Goal: Task Accomplishment & Management: Manage account settings

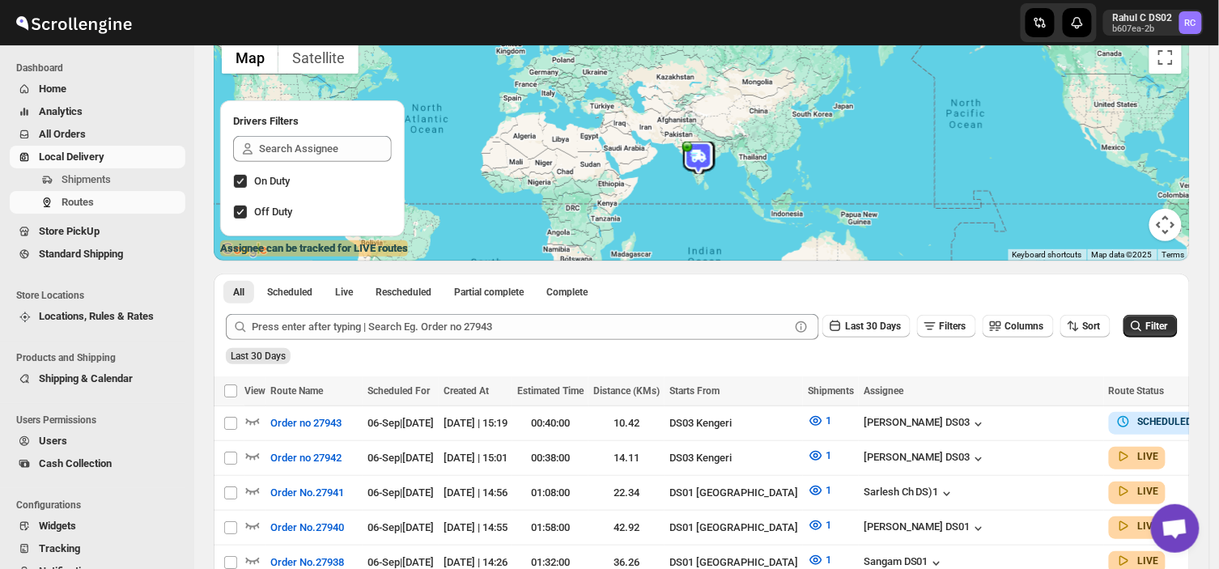
scroll to position [123, 0]
click at [59, 124] on button "All Orders" at bounding box center [98, 134] width 176 height 23
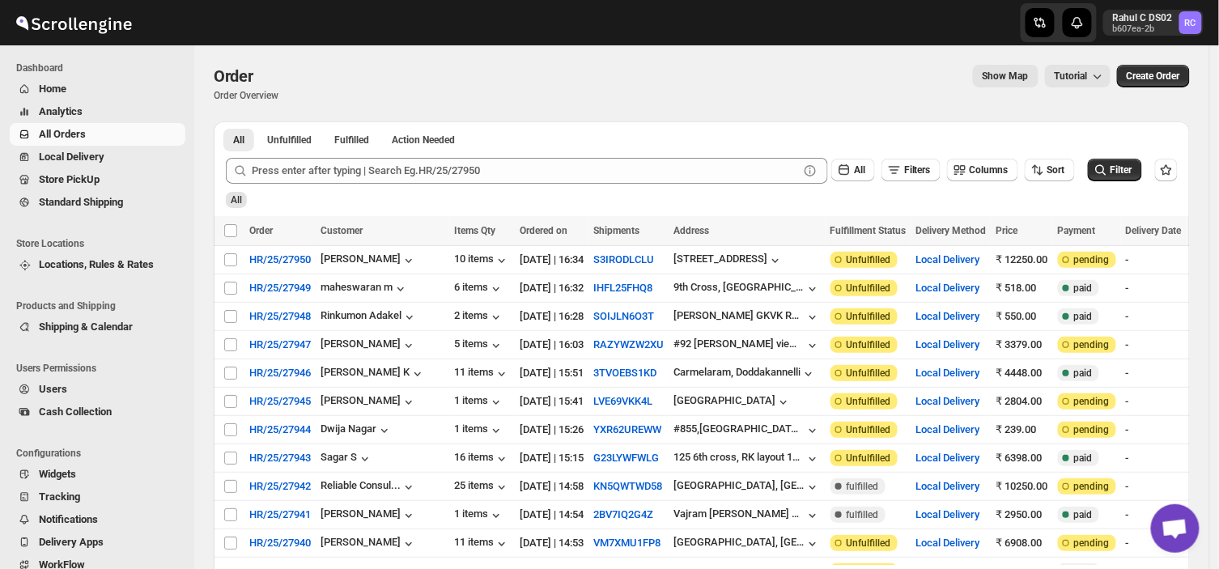
click at [53, 85] on span "Home" at bounding box center [53, 89] width 28 height 12
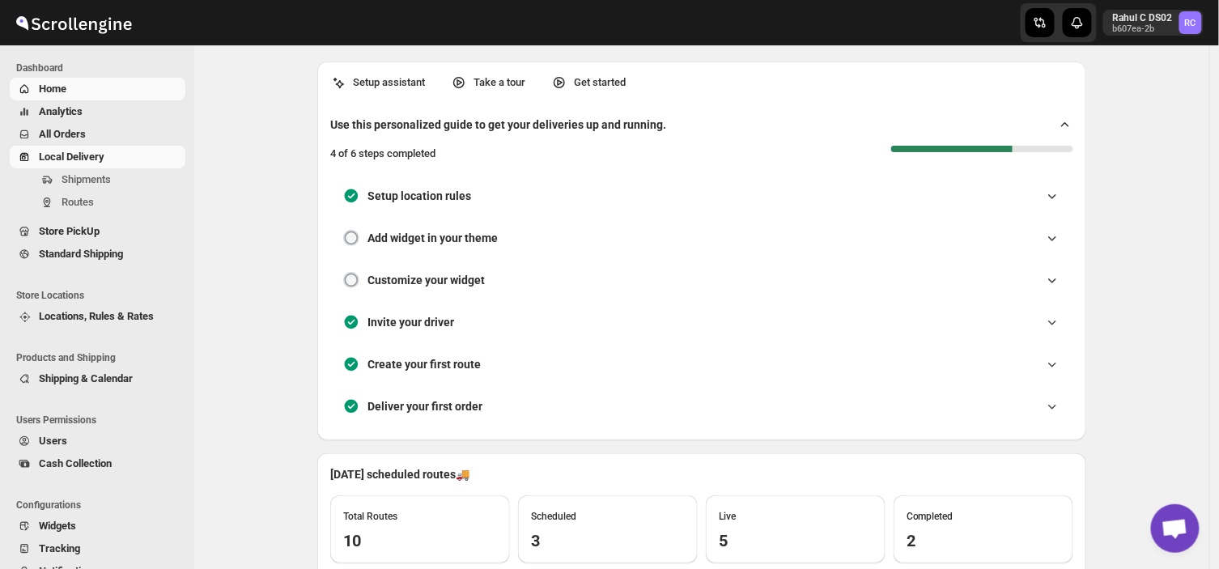
click at [75, 151] on span "Local Delivery" at bounding box center [72, 157] width 66 height 12
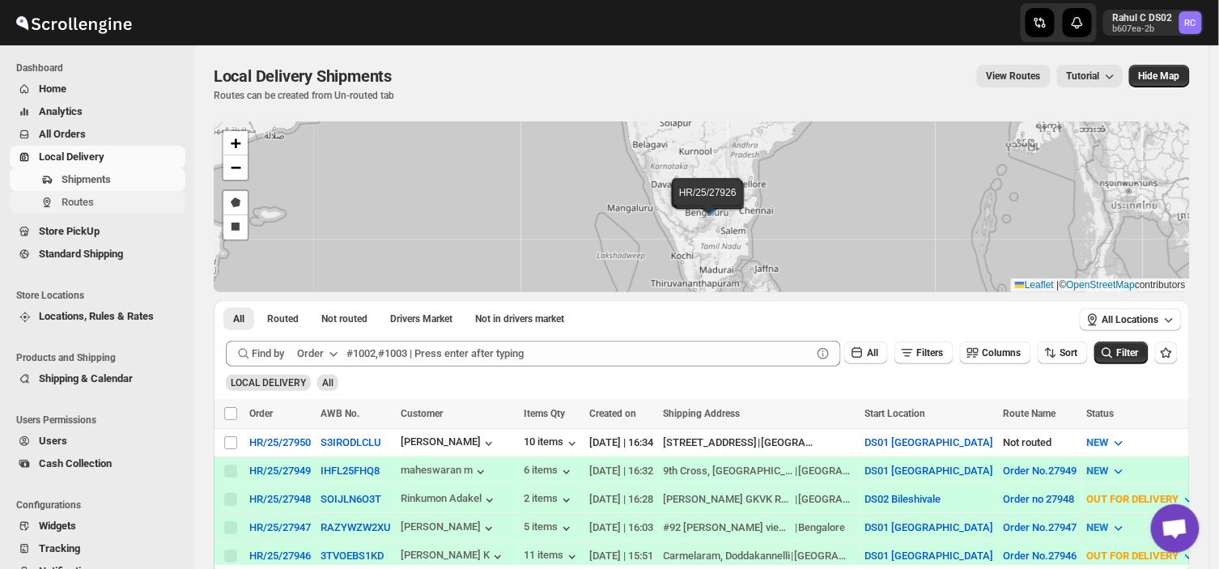
click at [89, 196] on span "Routes" at bounding box center [78, 202] width 32 height 12
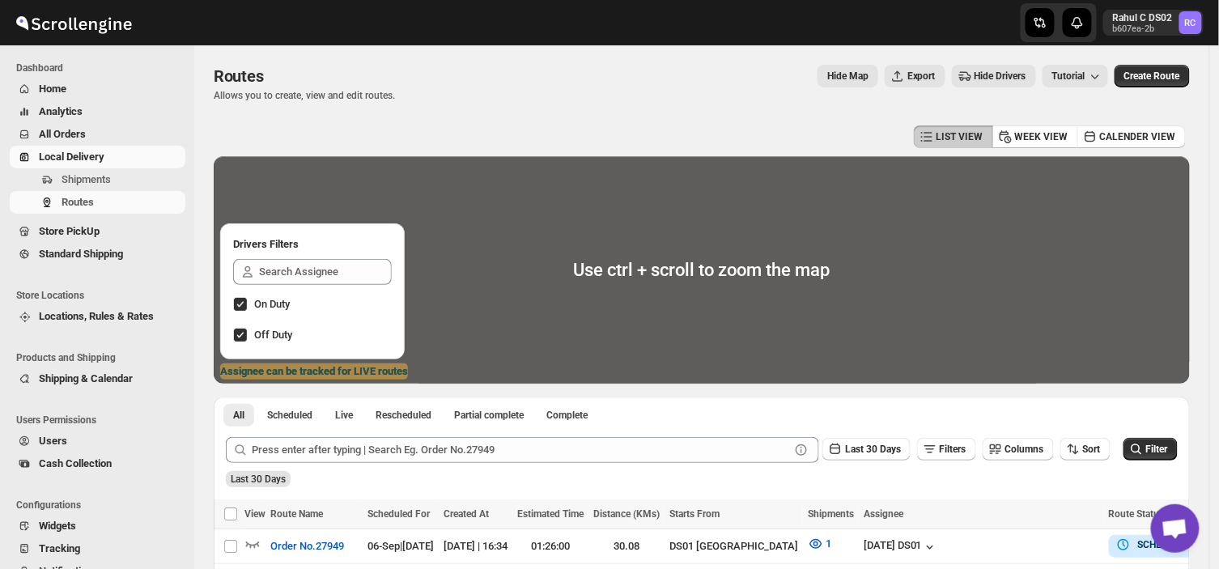
scroll to position [168, 0]
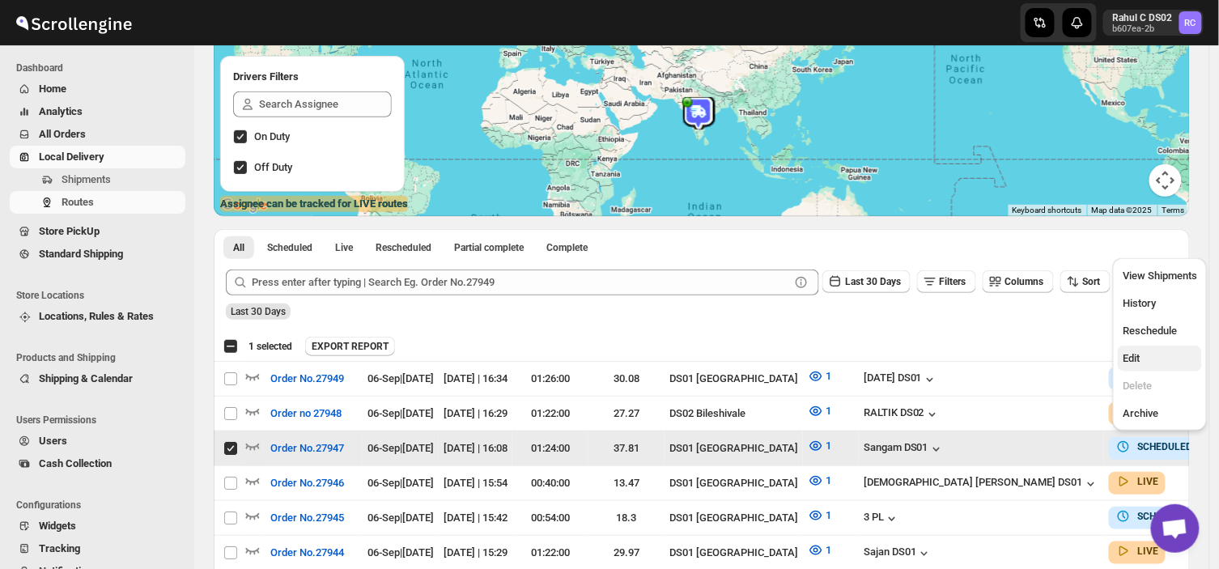
click at [1131, 367] on button "Edit" at bounding box center [1160, 359] width 84 height 26
checkbox input "false"
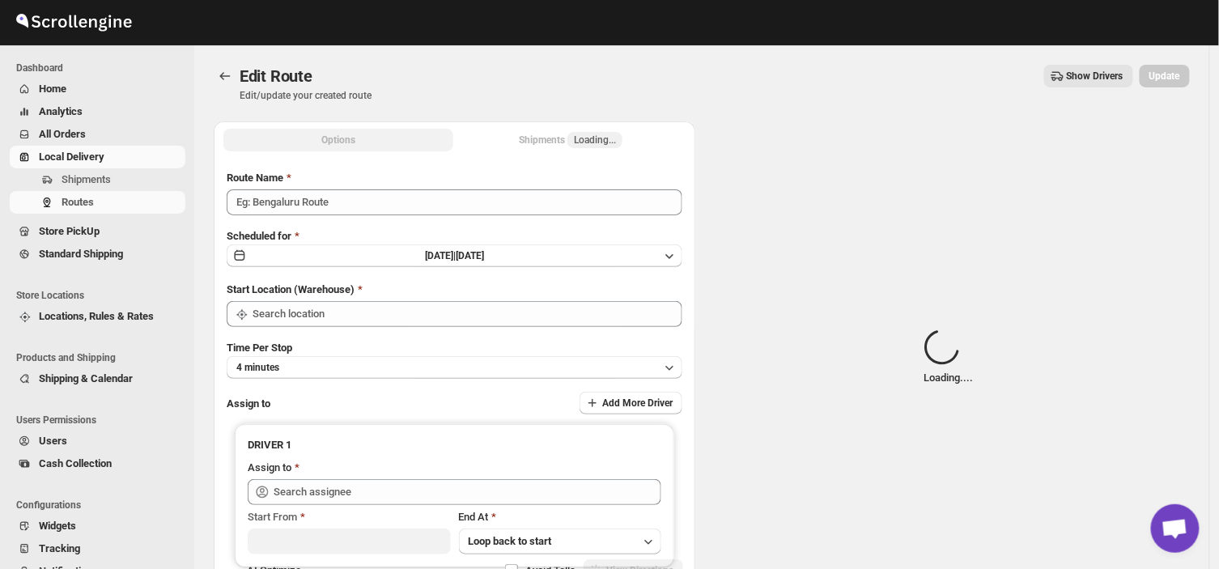
type input "Order No.27947"
type input "DS01 [GEOGRAPHIC_DATA]"
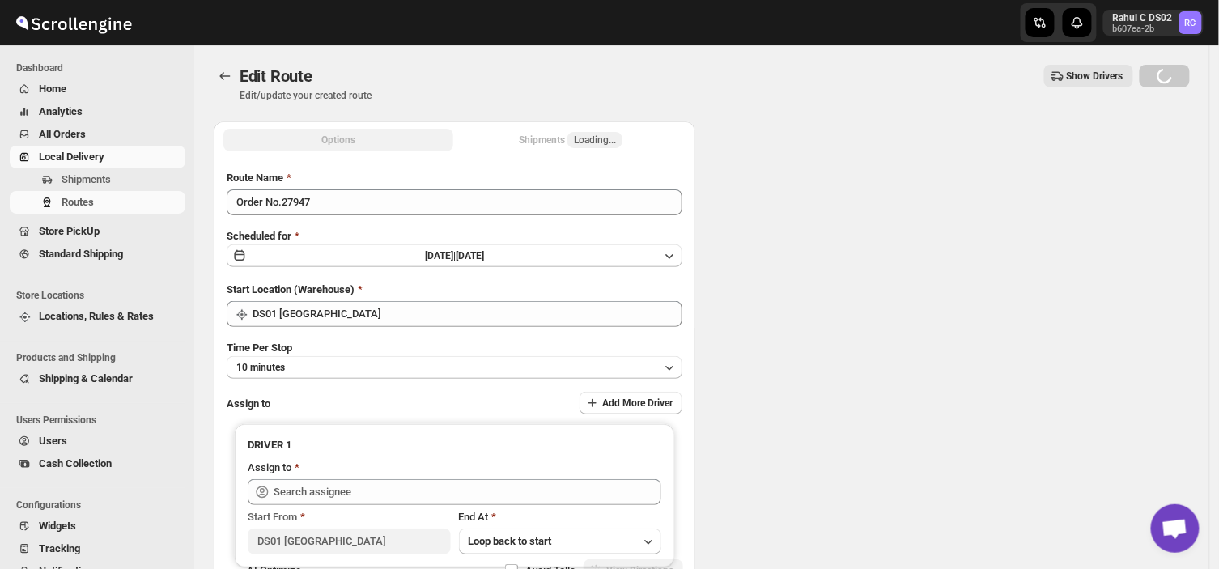
type input "DS01 [GEOGRAPHIC_DATA]"
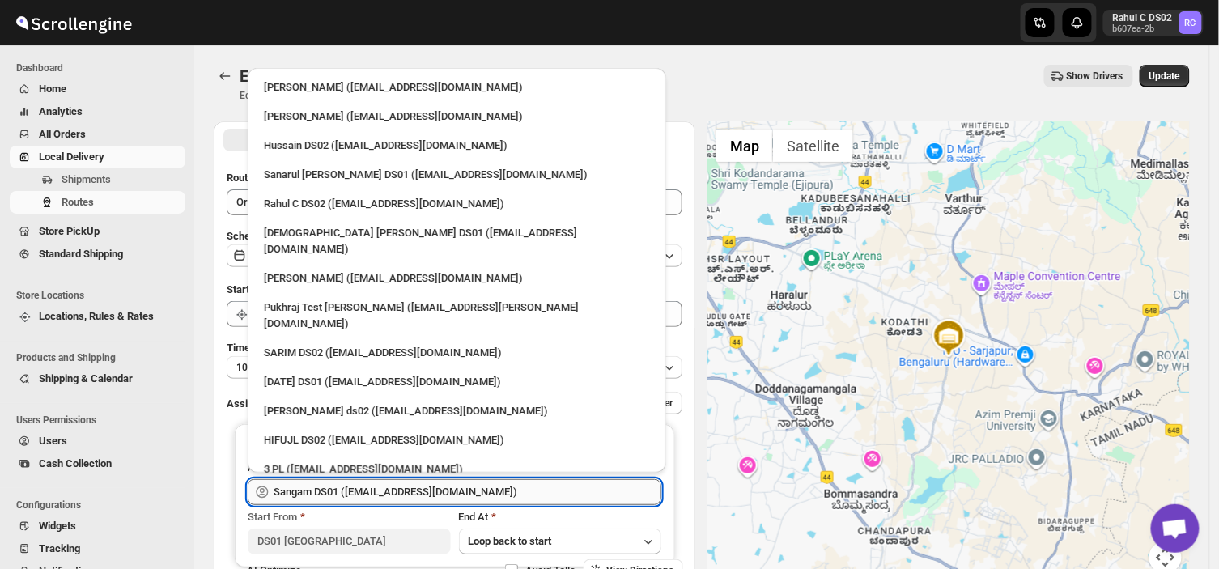
click at [479, 494] on input "Sangam DS01 ([EMAIL_ADDRESS][DOMAIN_NAME])" at bounding box center [468, 492] width 388 height 26
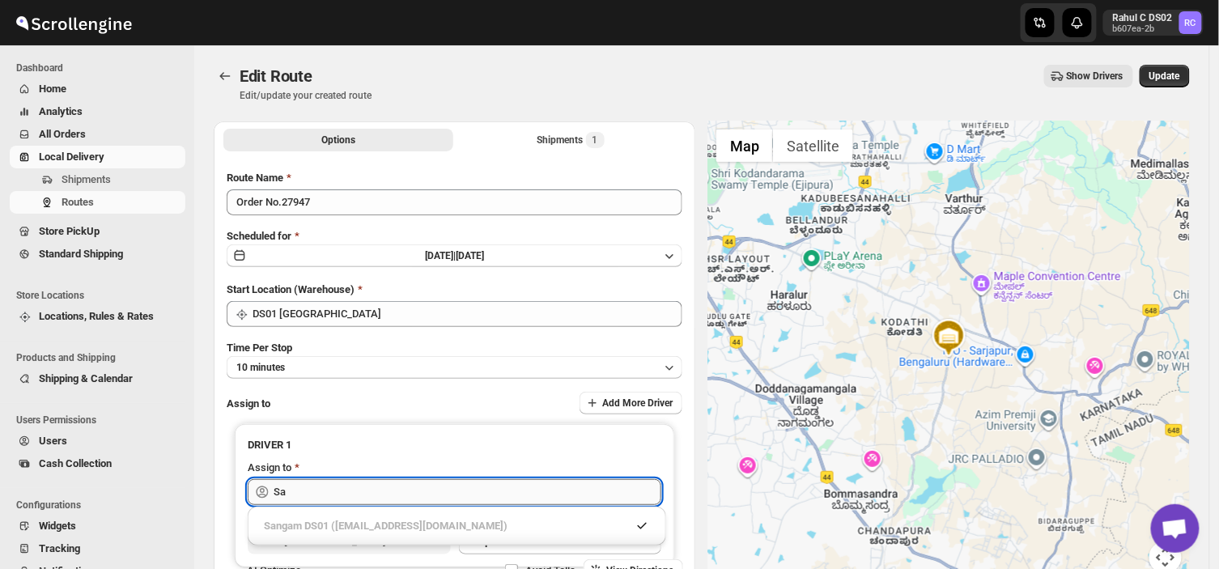
type input "S"
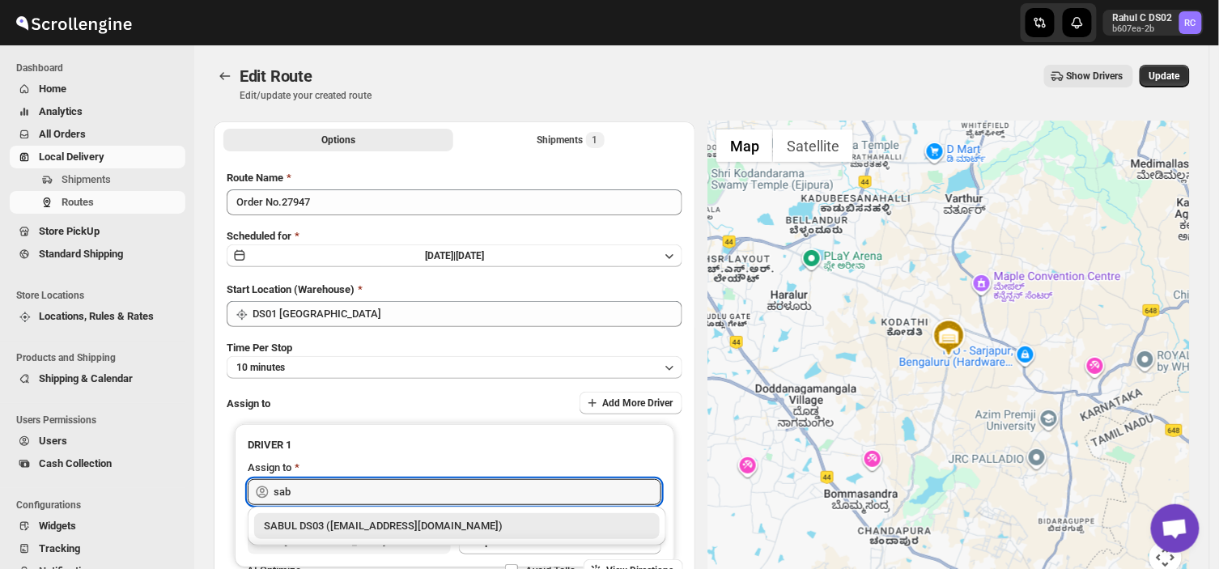
click at [391, 527] on div "SABUL DS03 ([EMAIL_ADDRESS][DOMAIN_NAME])" at bounding box center [457, 526] width 386 height 16
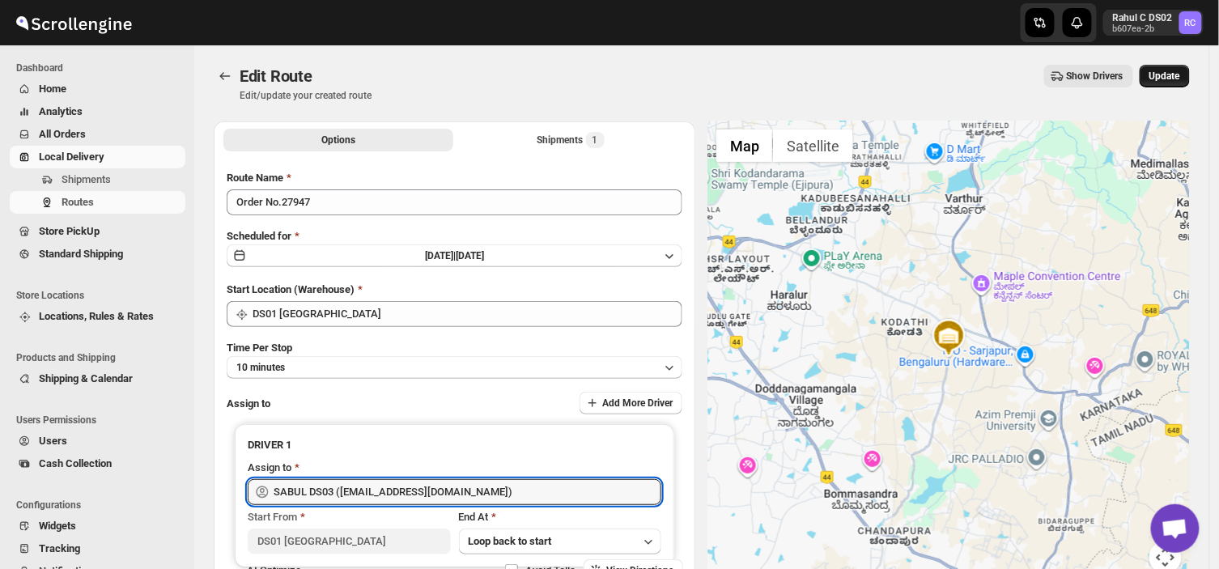
type input "SABUL DS03 ([EMAIL_ADDRESS][DOMAIN_NAME])"
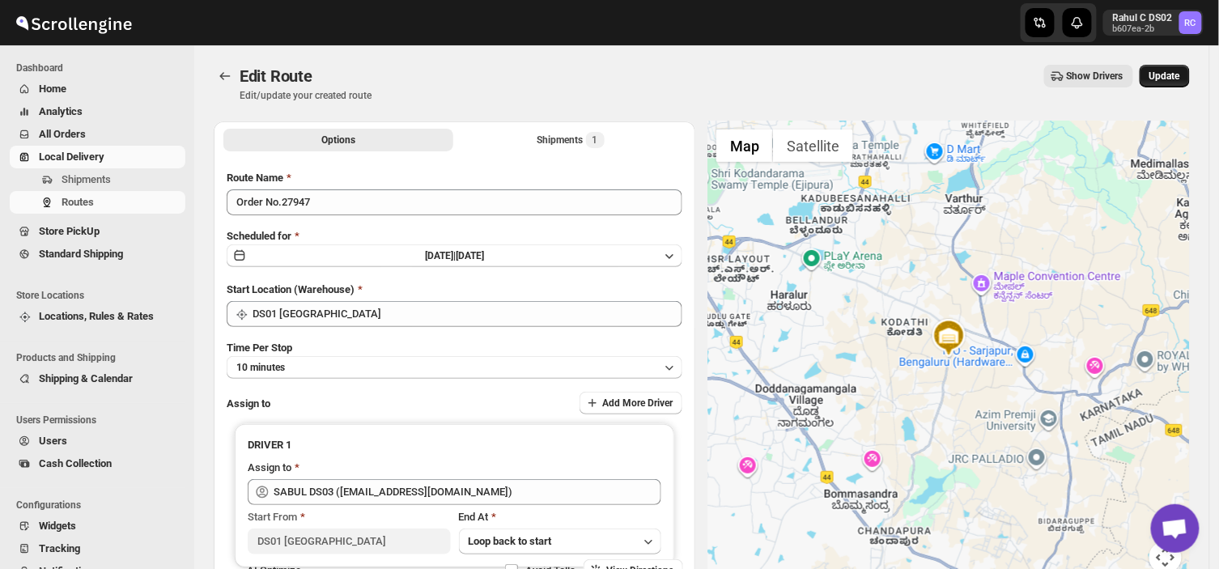
click at [1179, 78] on span "Update" at bounding box center [1164, 76] width 31 height 13
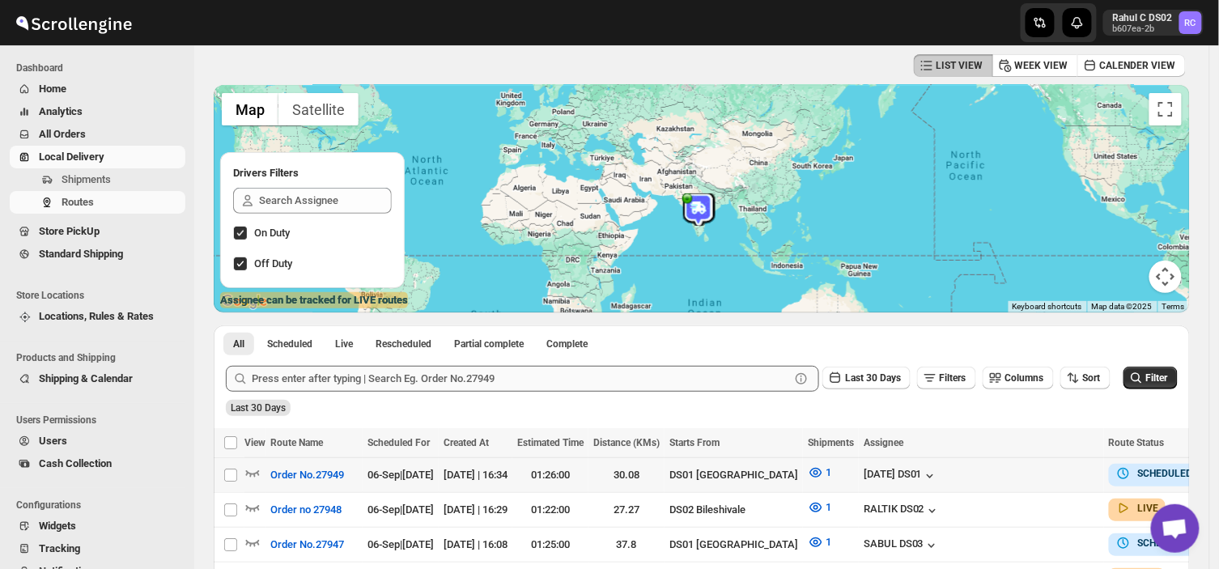
scroll to position [148, 0]
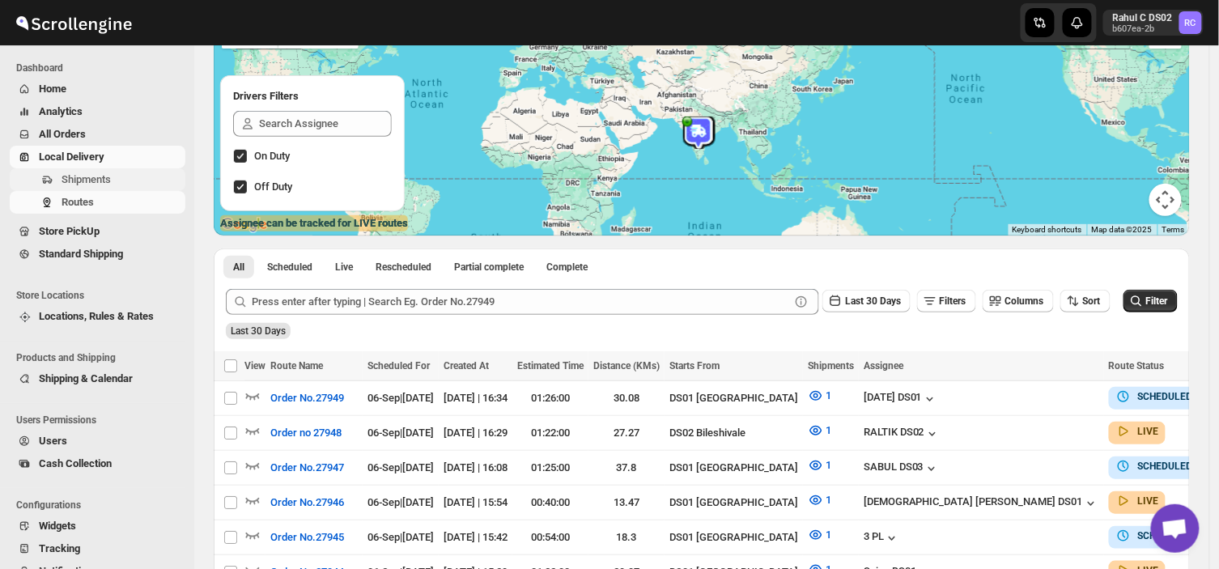
click at [120, 181] on span "Shipments" at bounding box center [122, 180] width 121 height 16
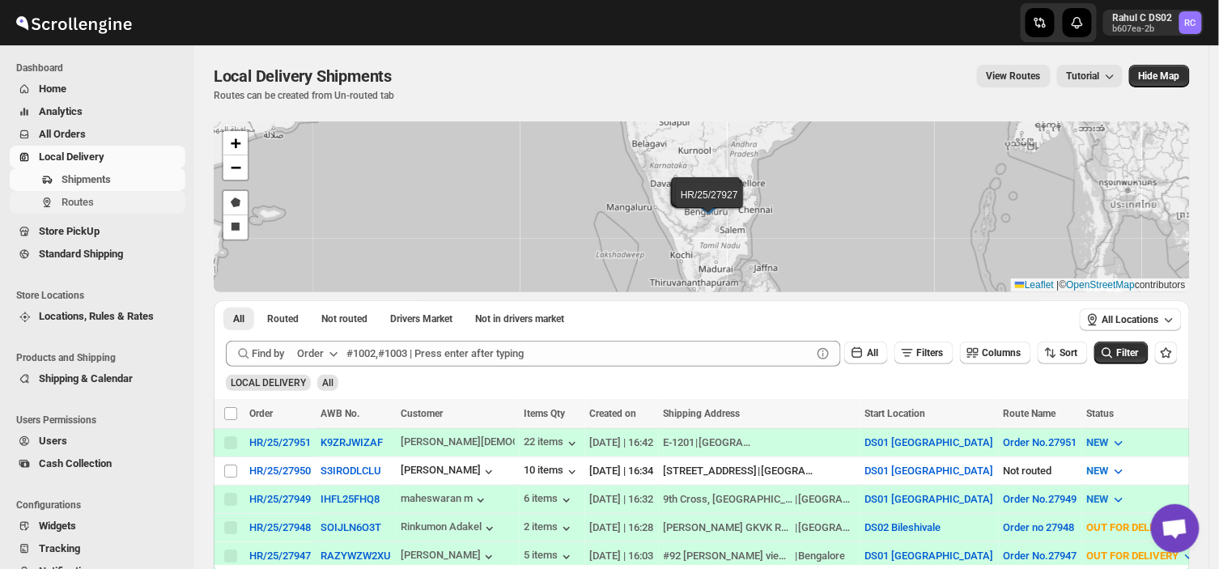
click at [133, 204] on span "Routes" at bounding box center [122, 202] width 121 height 16
